Goal: Task Accomplishment & Management: Manage account settings

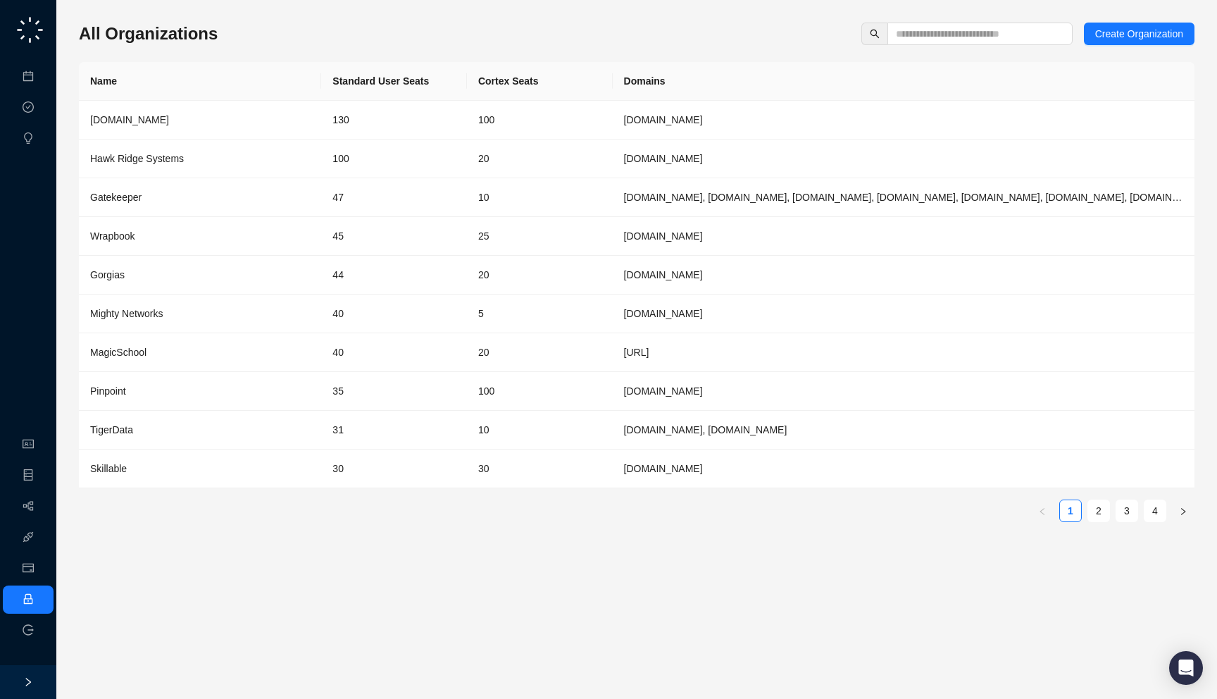
click at [245, 33] on div "All Organizations Create Organization" at bounding box center [637, 34] width 1116 height 23
click at [960, 20] on div "All Organizations Create Organization Name Standard User Seats Cortex Seats Dom…" at bounding box center [637, 349] width 1116 height 676
click at [947, 35] on input "text" at bounding box center [974, 33] width 157 height 15
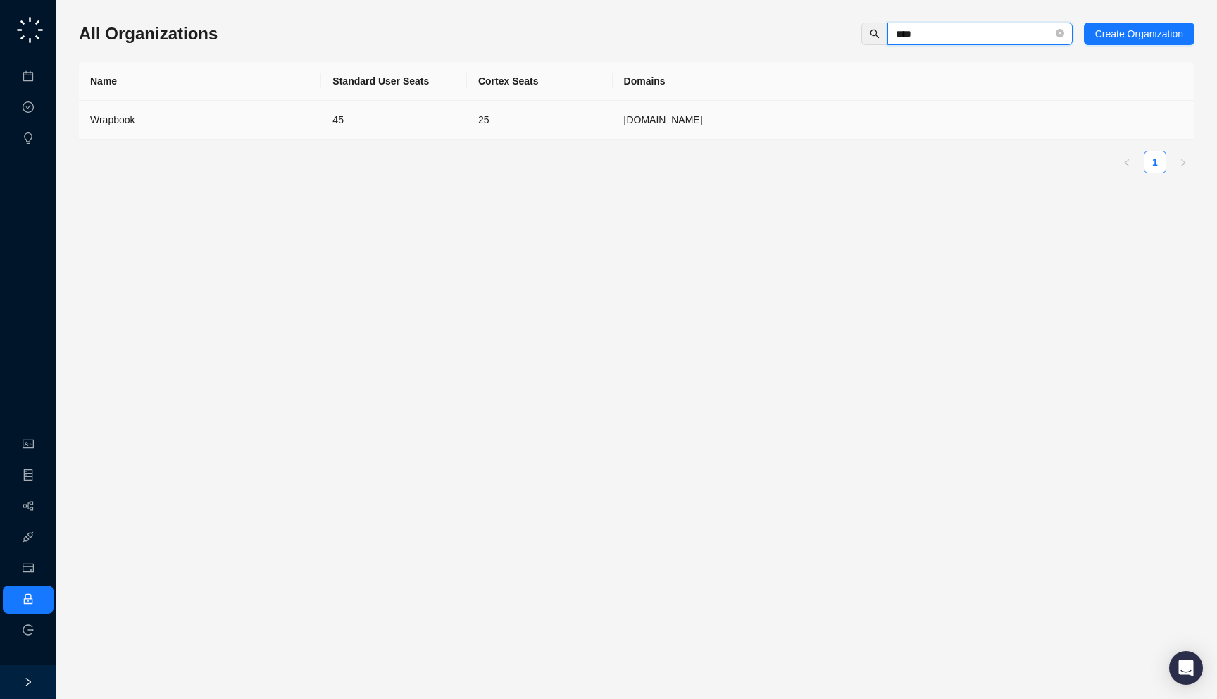
type input "****"
click at [165, 128] on td "Wrapbook" at bounding box center [200, 120] width 242 height 39
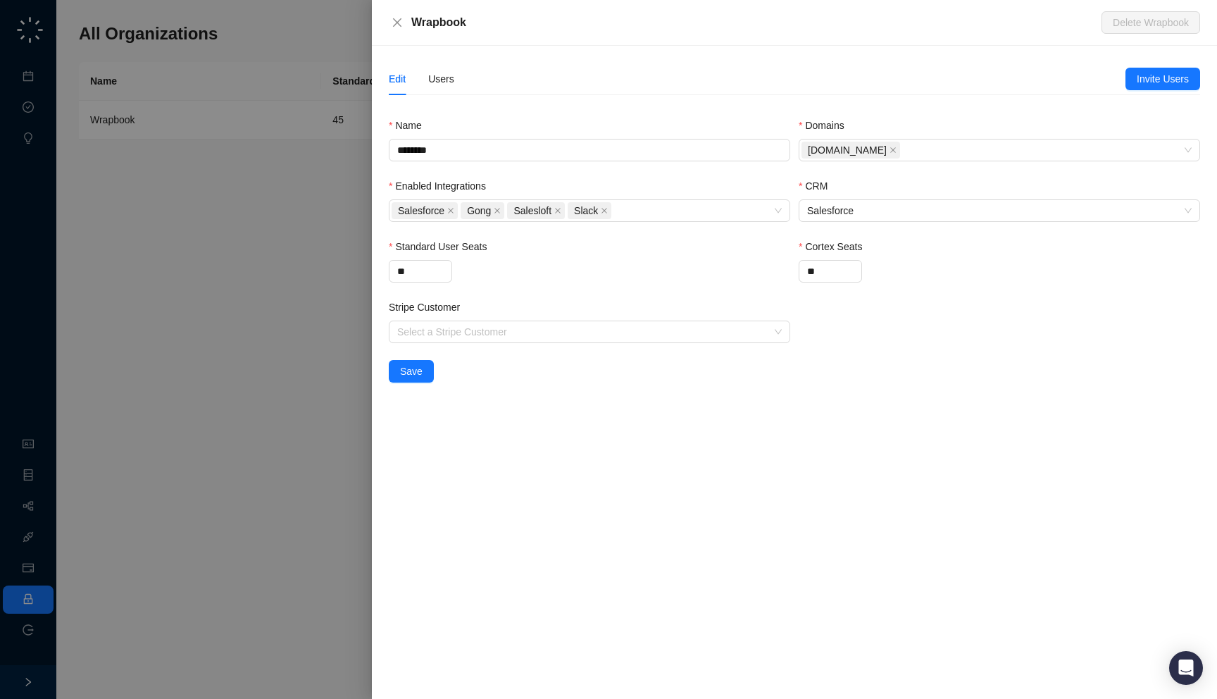
click at [427, 75] on div "Edit Users" at bounding box center [422, 79] width 66 height 32
click at [437, 75] on div "Users" at bounding box center [441, 78] width 26 height 15
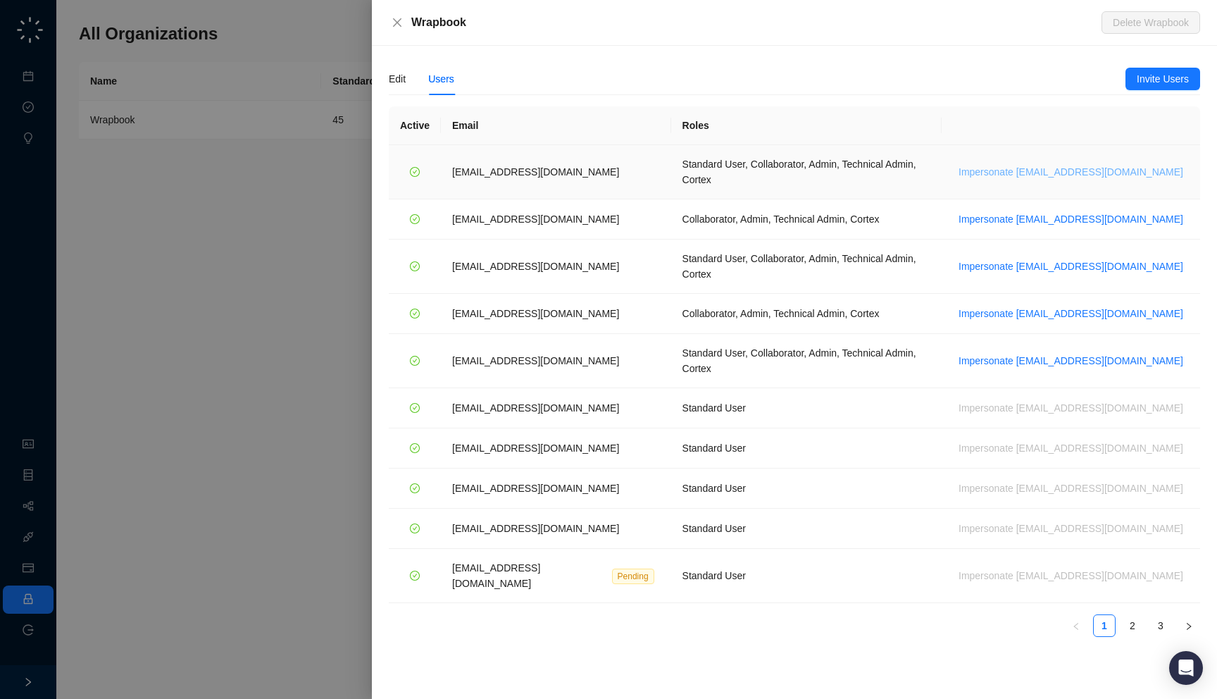
click at [1097, 164] on span "Impersonate jdailey@wrapbook.com" at bounding box center [1071, 171] width 225 height 15
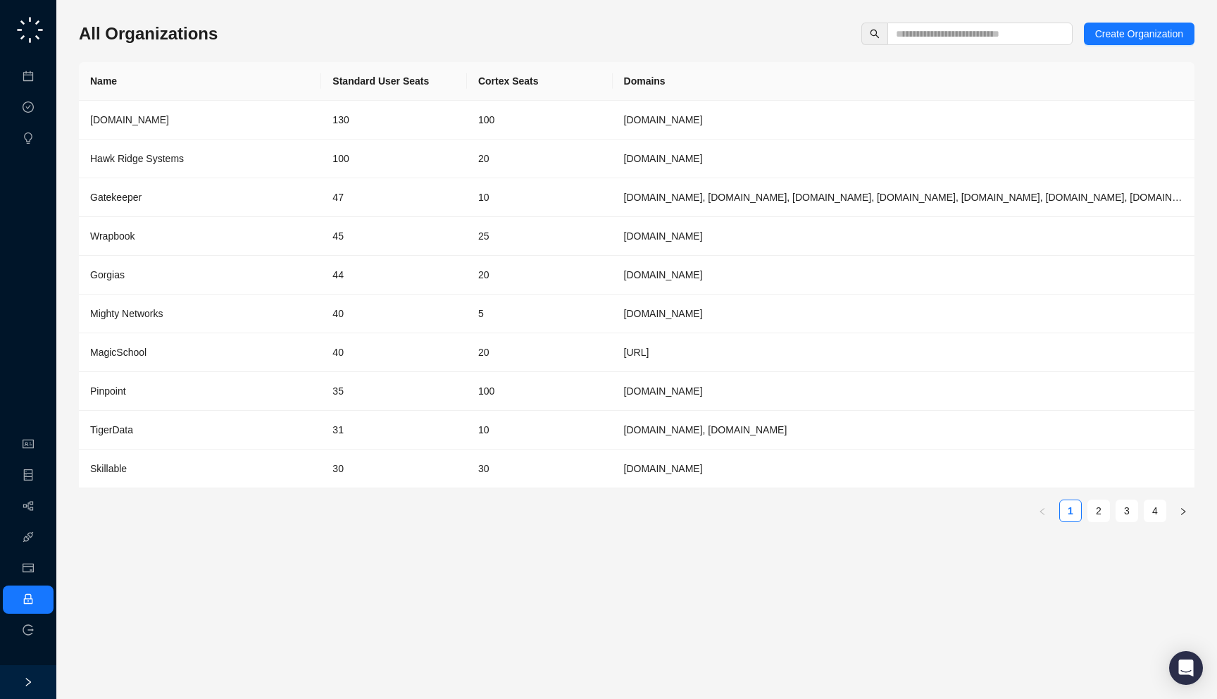
drag, startPoint x: 292, startPoint y: 30, endPoint x: 291, endPoint y: 23, distance: 7.1
click at [291, 23] on div "All Organizations Create Organization" at bounding box center [637, 34] width 1116 height 23
click at [41, 73] on link "Meetings & Calls" at bounding box center [78, 76] width 74 height 11
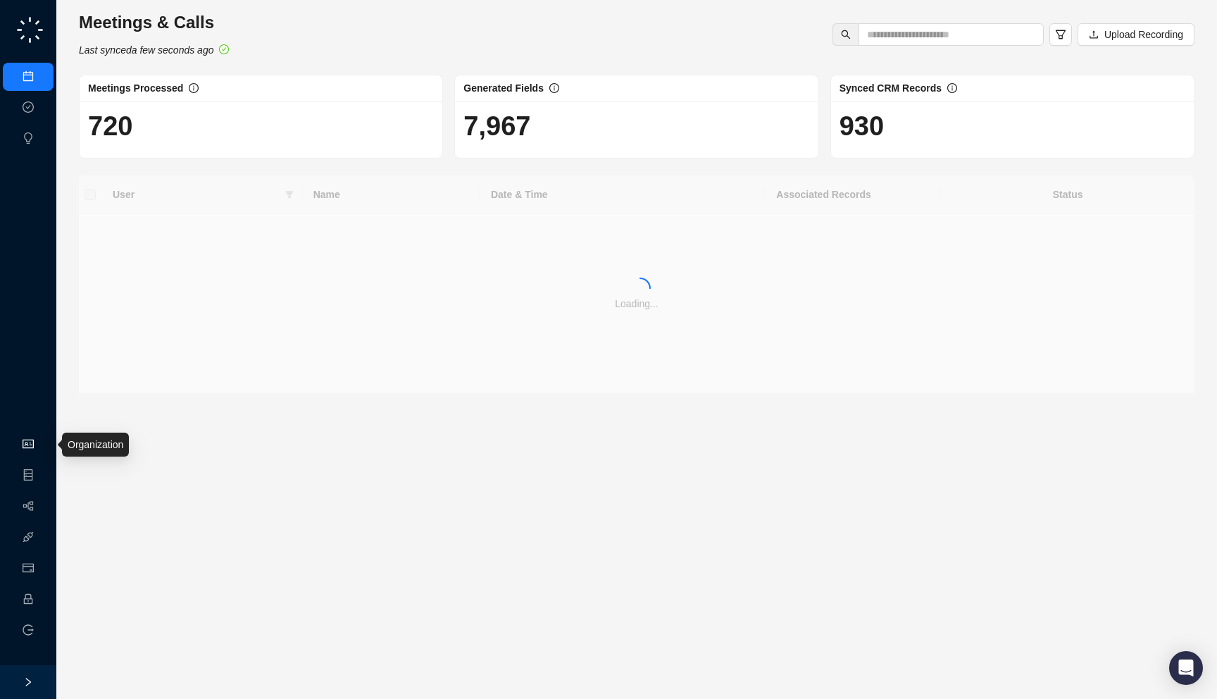
click at [41, 439] on link "Organization" at bounding box center [69, 444] width 56 height 11
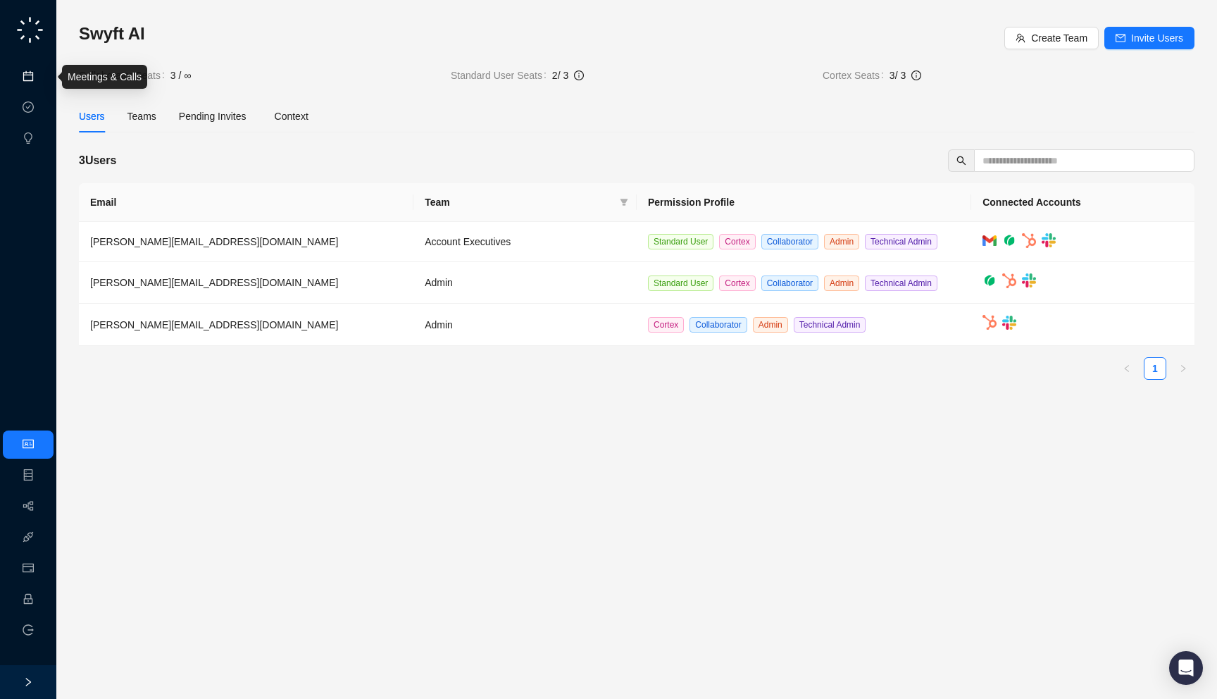
click at [41, 74] on link "Meetings & Calls" at bounding box center [78, 76] width 74 height 11
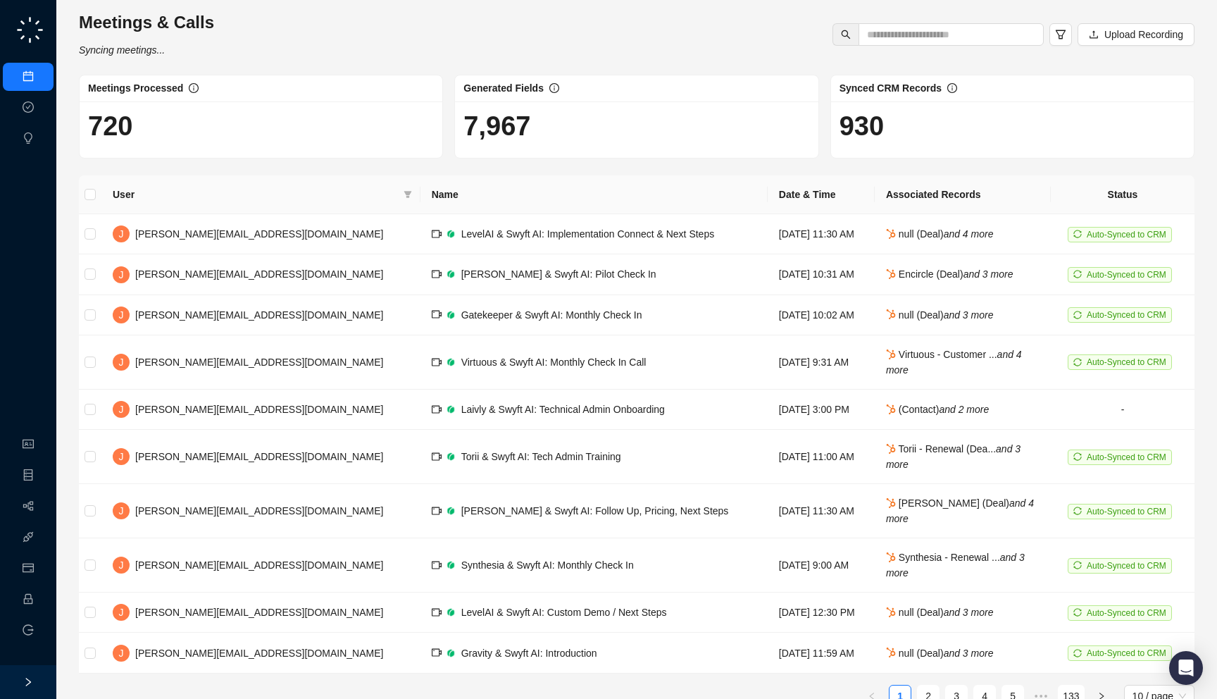
click at [262, 61] on div "Meetings & Calls Syncing meetings... Upload Recording Meetings Processed 720 Ge…" at bounding box center [637, 364] width 1116 height 707
click at [929, 37] on input "text" at bounding box center [945, 34] width 157 height 15
click at [903, 130] on h1 "930" at bounding box center [1013, 126] width 346 height 32
drag, startPoint x: 903, startPoint y: 130, endPoint x: 953, endPoint y: 125, distance: 50.3
click at [953, 125] on h1 "930" at bounding box center [1013, 126] width 346 height 32
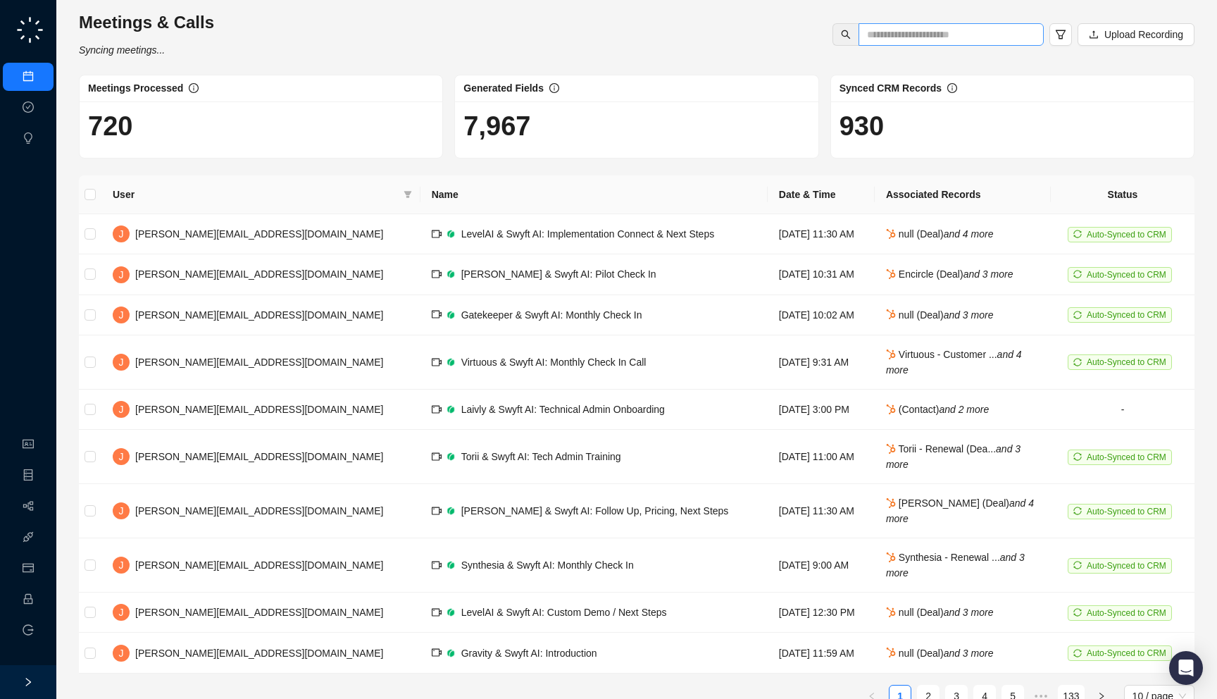
click at [900, 43] on span at bounding box center [951, 34] width 185 height 23
click at [579, 135] on h1 "7,967" at bounding box center [637, 126] width 346 height 32
click at [41, 596] on link "Employee" at bounding box center [63, 599] width 44 height 11
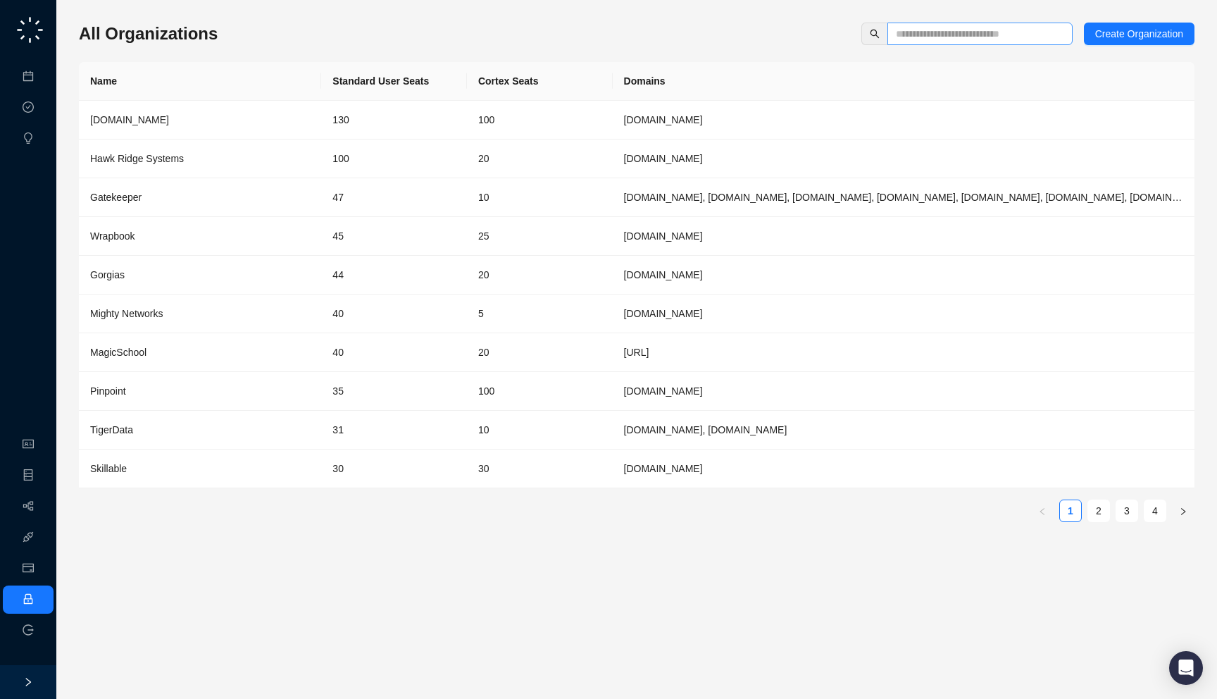
click at [966, 24] on span at bounding box center [980, 34] width 185 height 23
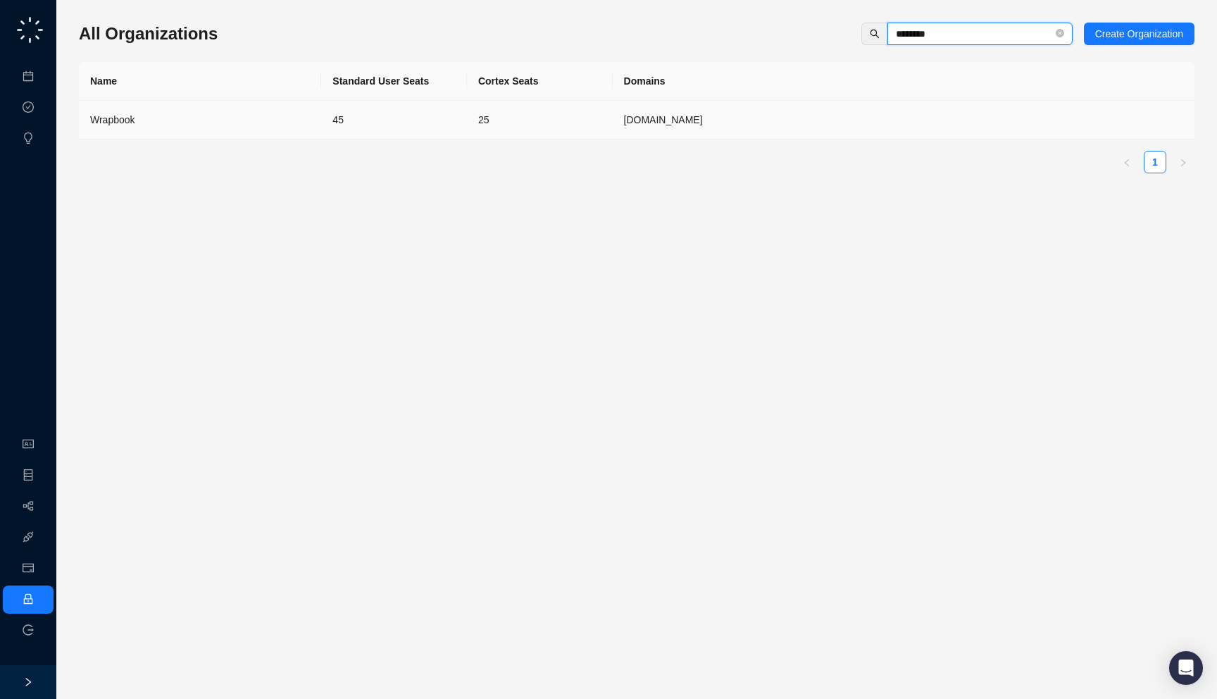
type input "********"
click at [460, 124] on td "45" at bounding box center [394, 120] width 146 height 39
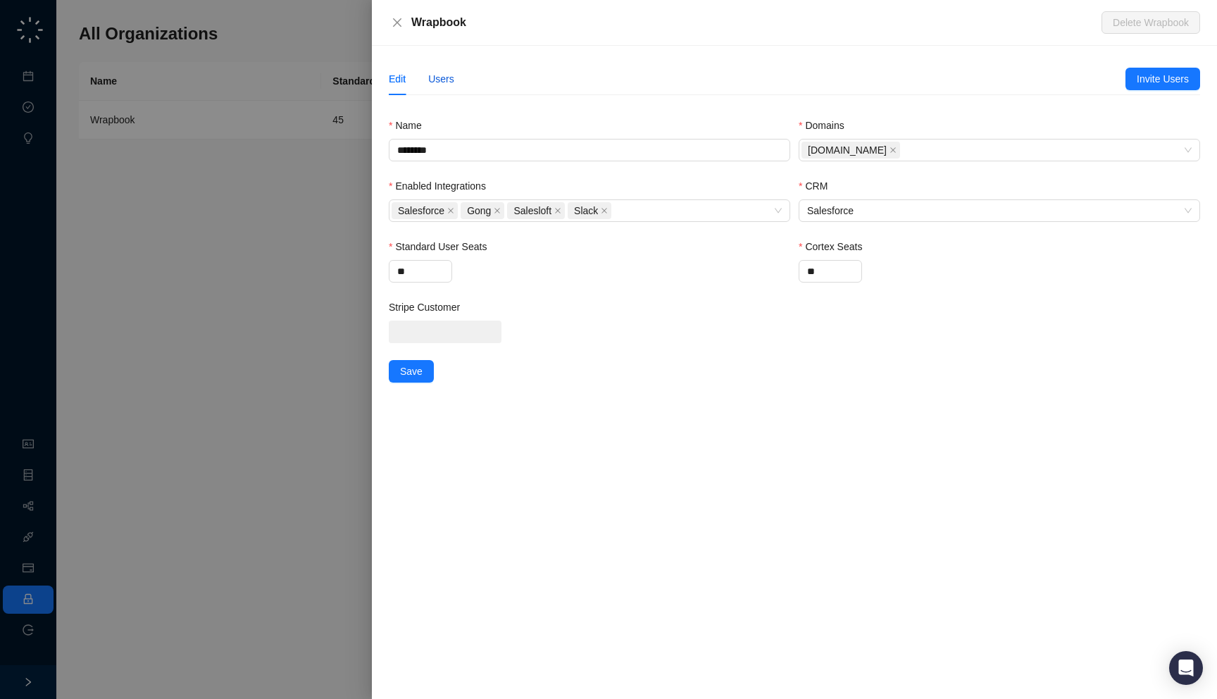
click at [444, 80] on div "Users" at bounding box center [441, 78] width 26 height 15
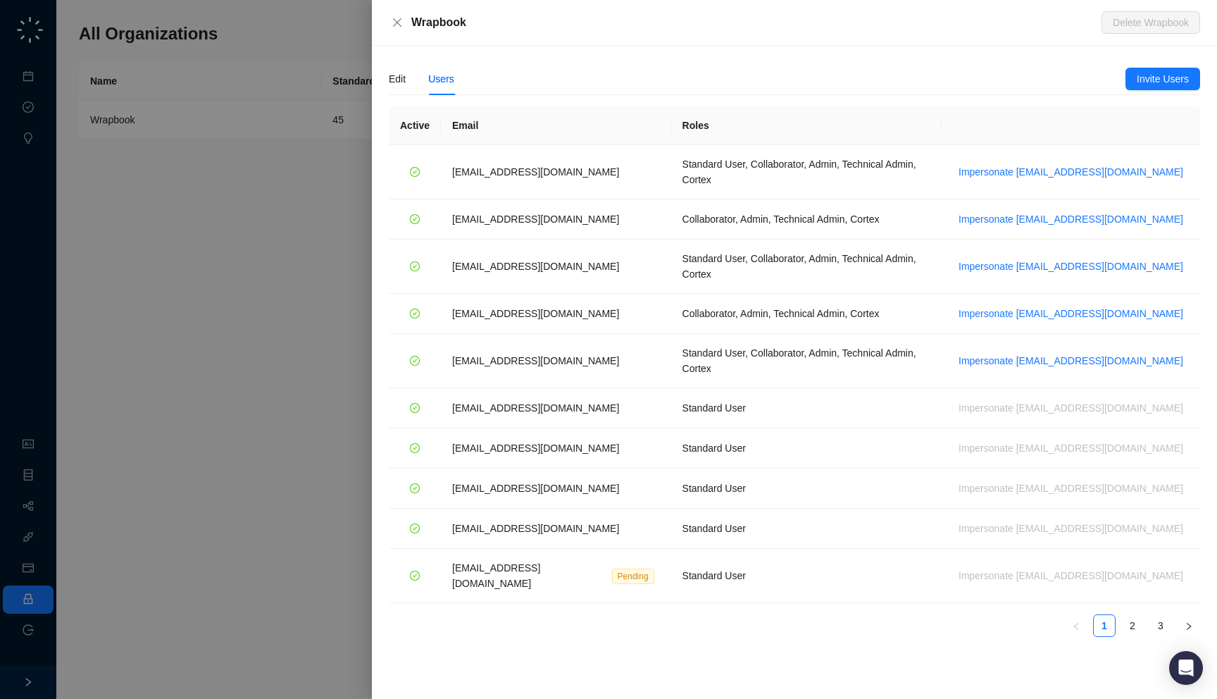
click at [491, 46] on div "Edit Users Invite Users Name ******** Domains wrapbook.com Enabled Integrations…" at bounding box center [794, 372] width 845 height 653
click at [1073, 164] on span "Impersonate jdailey@wrapbook.com" at bounding box center [1071, 171] width 225 height 15
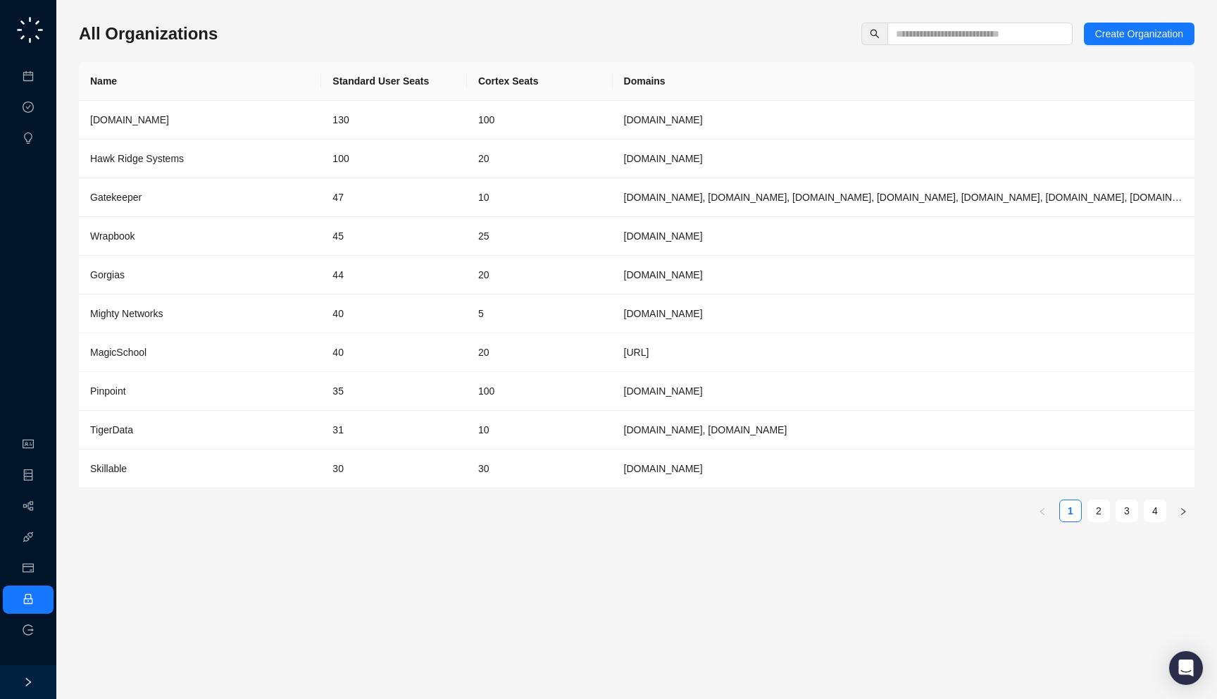
click at [306, 35] on div "All Organizations Create Organization" at bounding box center [637, 34] width 1116 height 23
drag, startPoint x: 712, startPoint y: 90, endPoint x: 702, endPoint y: 81, distance: 13.5
click at [702, 81] on th "Domains" at bounding box center [904, 81] width 582 height 39
